Goal: Learn about a topic

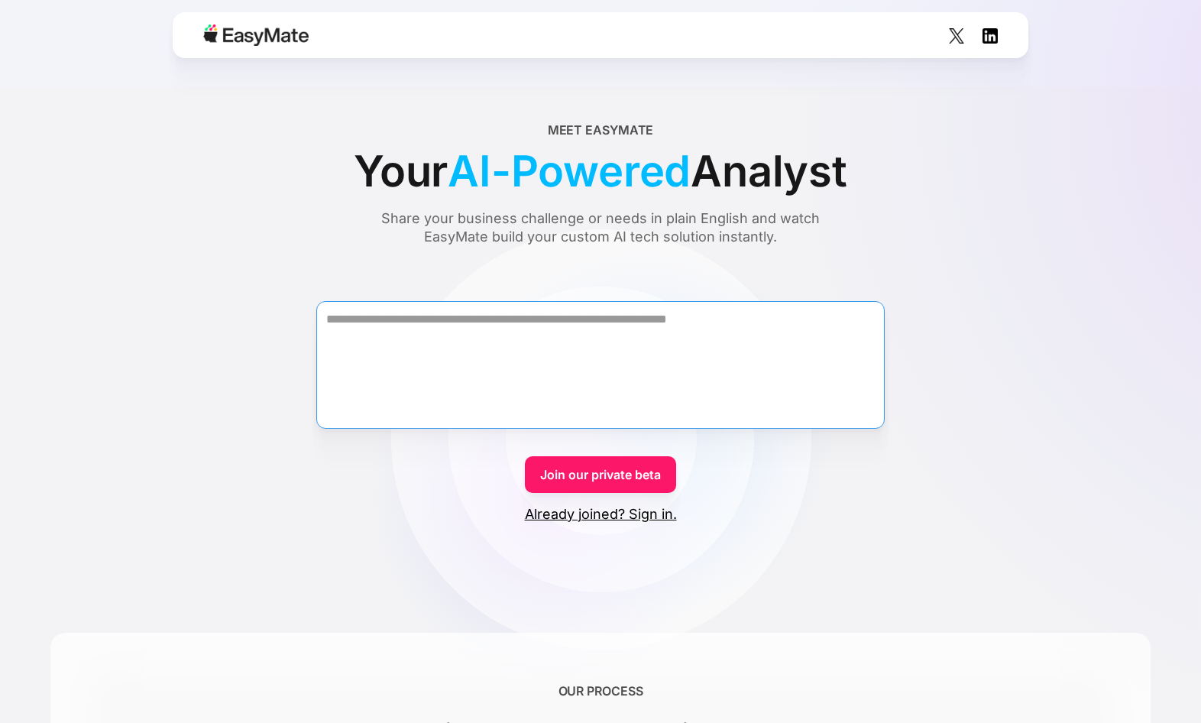
click at [601, 318] on textarea "Form" at bounding box center [600, 365] width 569 height 128
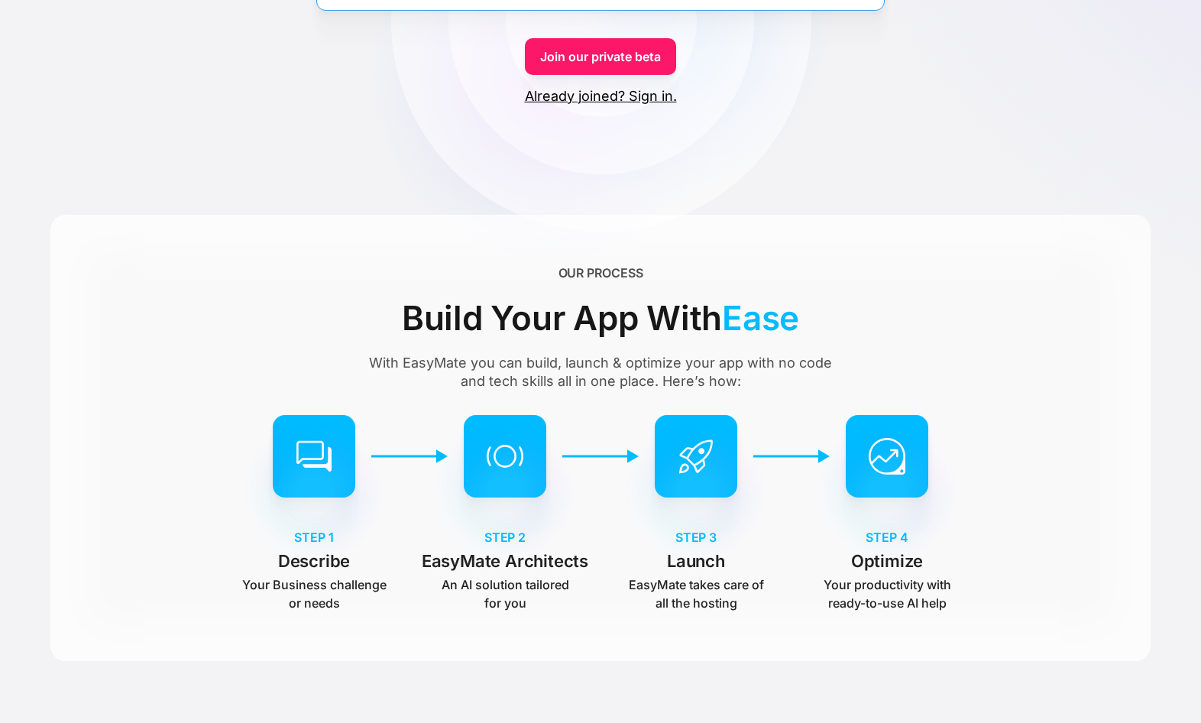
scroll to position [535, 0]
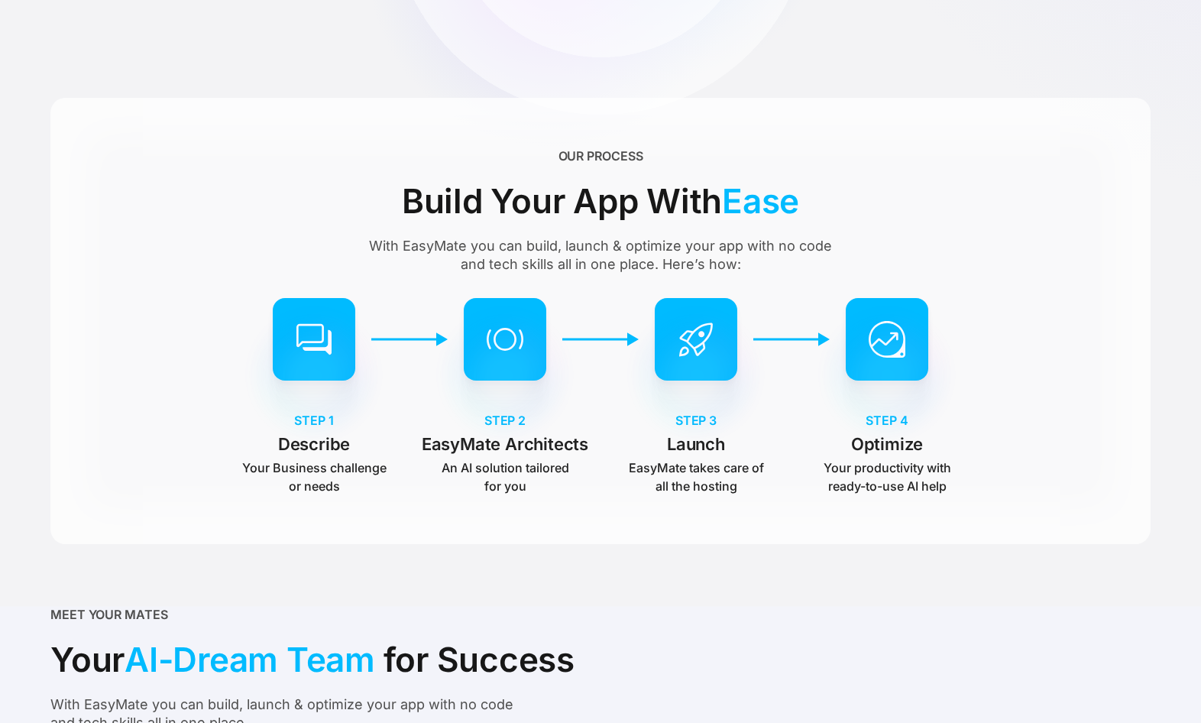
click at [517, 467] on p "An AI solution tailored for you" at bounding box center [505, 476] width 145 height 37
drag, startPoint x: 517, startPoint y: 467, endPoint x: 475, endPoint y: 484, distance: 45.3
click at [476, 483] on p "An AI solution tailored for you" at bounding box center [505, 476] width 145 height 37
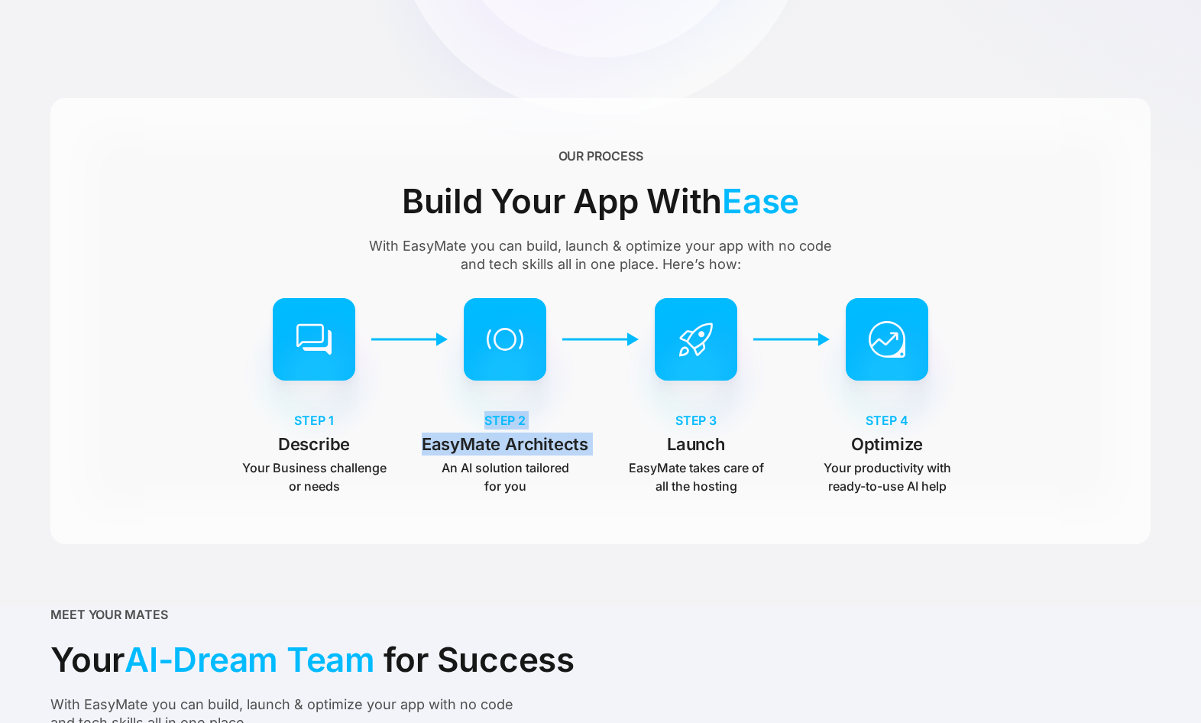
click at [574, 519] on div "OUR PROCESS Build Your App With Ease With EasyMate you can build, launch & opti…" at bounding box center [600, 321] width 1100 height 446
click at [685, 477] on p "EasyMate takes care of all the hosting" at bounding box center [696, 476] width 145 height 37
click at [685, 476] on p "EasyMate takes care of all the hosting" at bounding box center [696, 476] width 145 height 37
click at [891, 471] on p "Your productivity with ready-to-use AI help" at bounding box center [887, 476] width 145 height 37
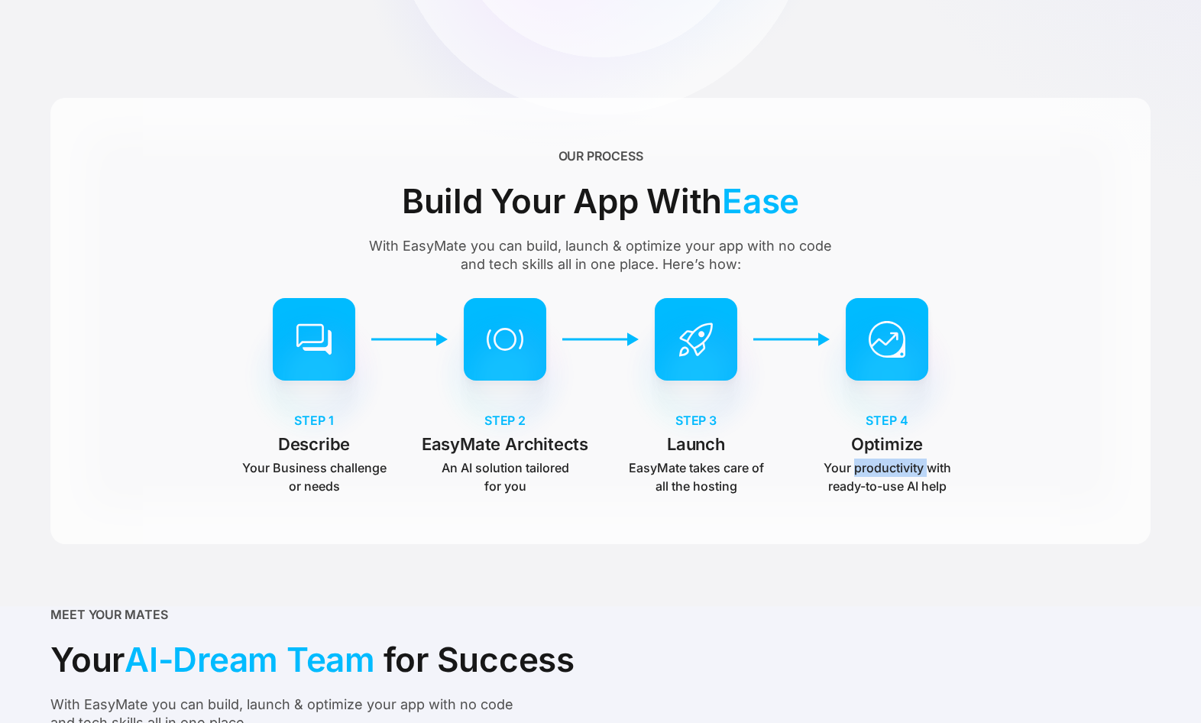
click at [891, 471] on p "Your productivity with ready-to-use AI help" at bounding box center [887, 476] width 145 height 37
drag, startPoint x: 891, startPoint y: 471, endPoint x: 880, endPoint y: 496, distance: 26.7
click at [880, 496] on div "OUR PROCESS Build Your App With Ease With EasyMate you can build, launch & opti…" at bounding box center [600, 321] width 1100 height 446
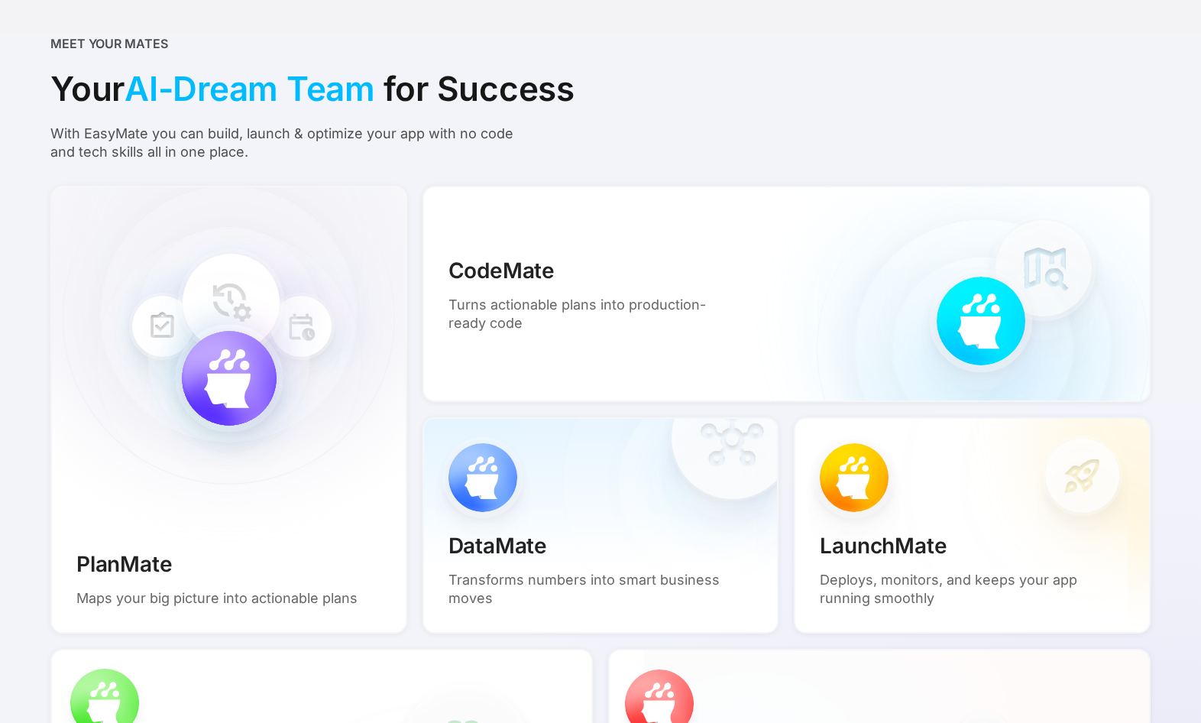
scroll to position [1223, 0]
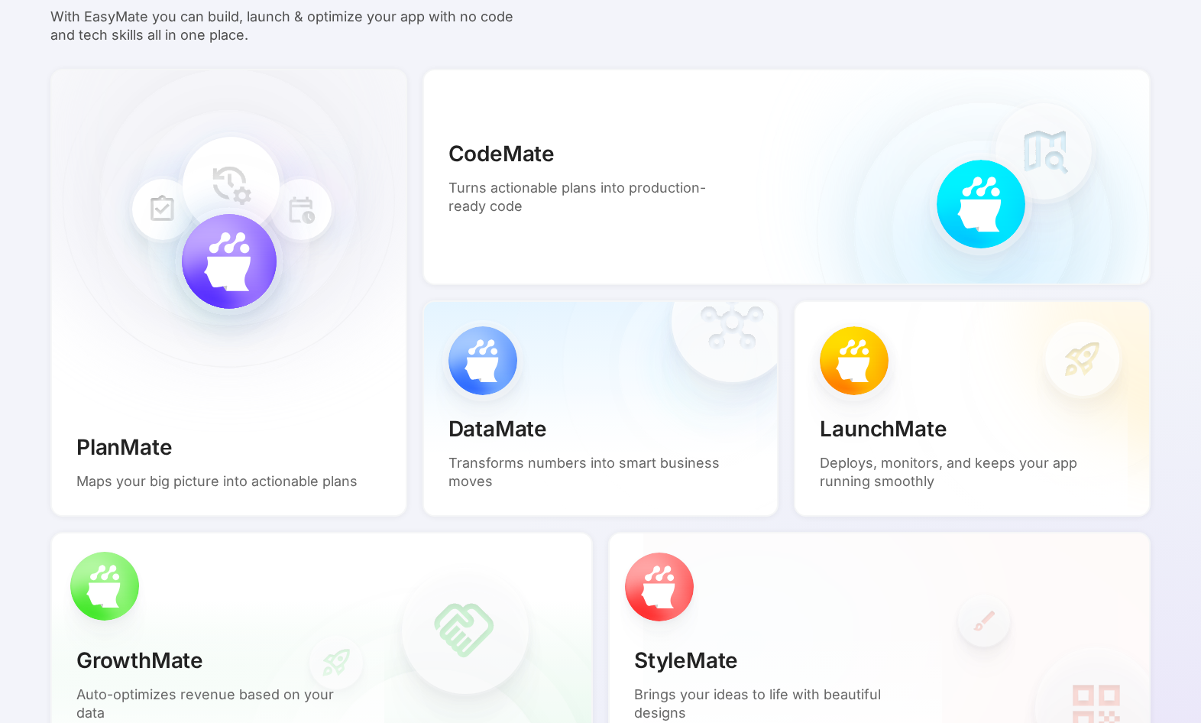
click at [125, 318] on div "PlanMate Maps your big picture into actionable plans" at bounding box center [228, 293] width 357 height 448
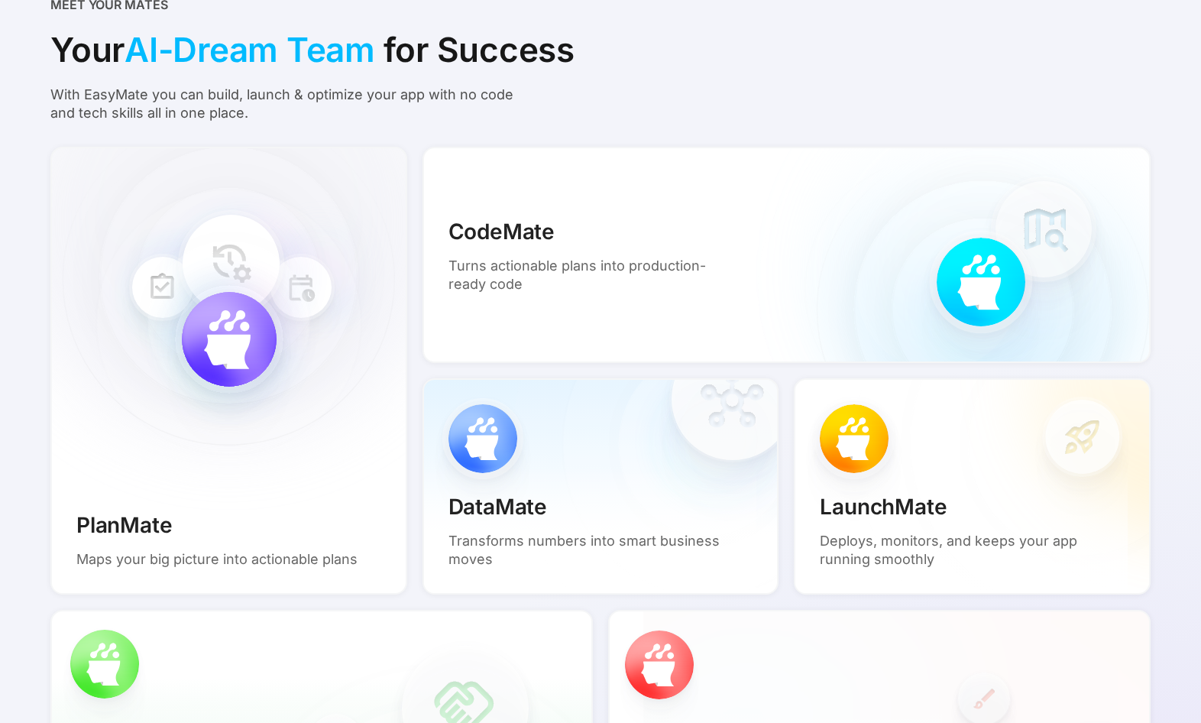
scroll to position [1070, 0]
